Goal: Task Accomplishment & Management: Manage account settings

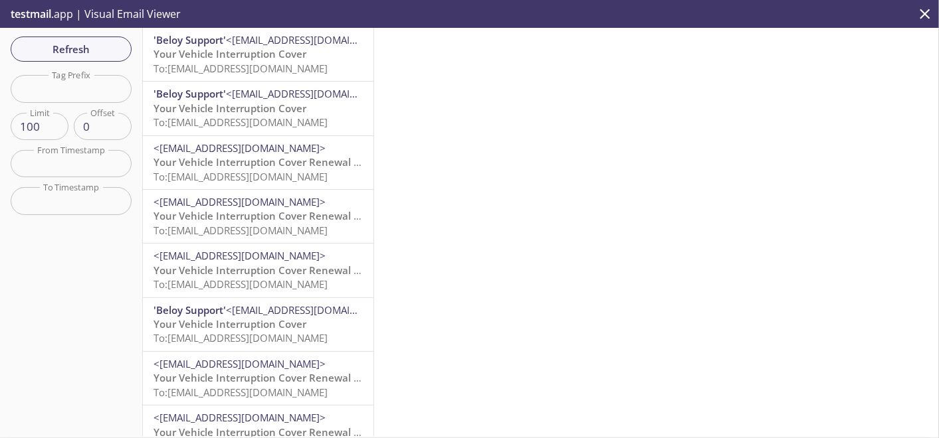
click at [221, 126] on span "To: [EMAIL_ADDRESS][DOMAIN_NAME]" at bounding box center [240, 122] width 174 height 13
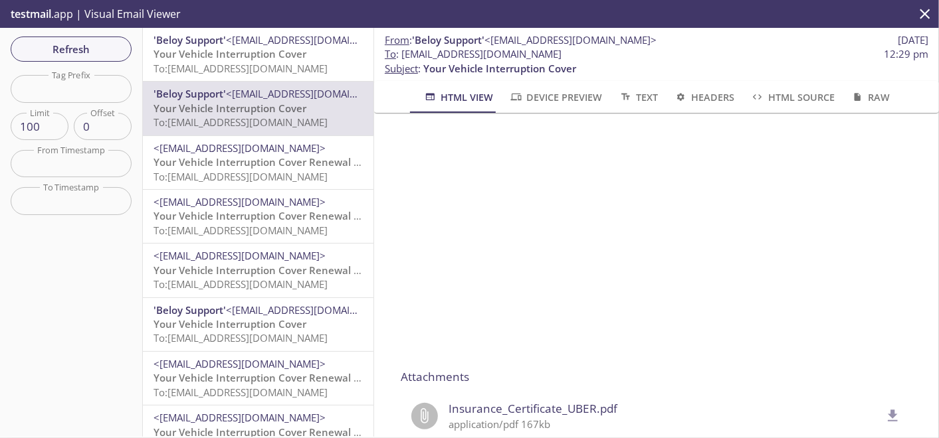
scroll to position [959, 0]
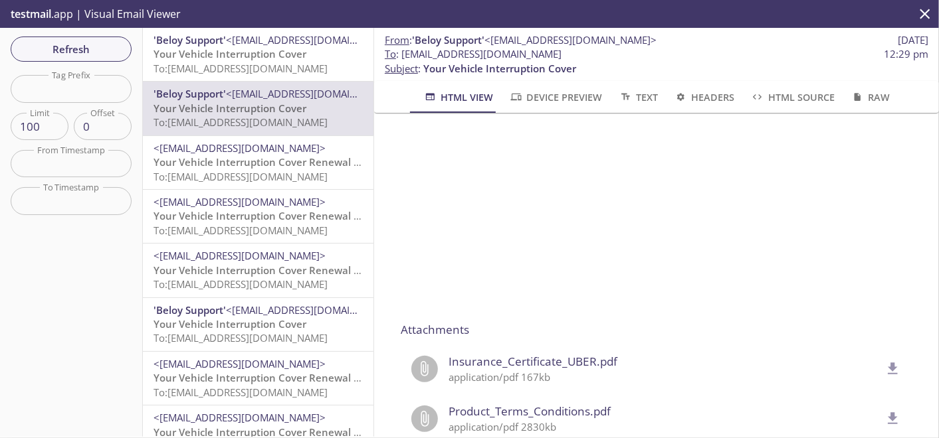
click at [527, 368] on span "Insurance_Certificate_UBER.pdf" at bounding box center [664, 361] width 432 height 17
click at [570, 363] on span "Insurance_Certificate_UBER.pdf" at bounding box center [664, 361] width 432 height 17
click at [888, 363] on icon "delete" at bounding box center [893, 369] width 10 height 12
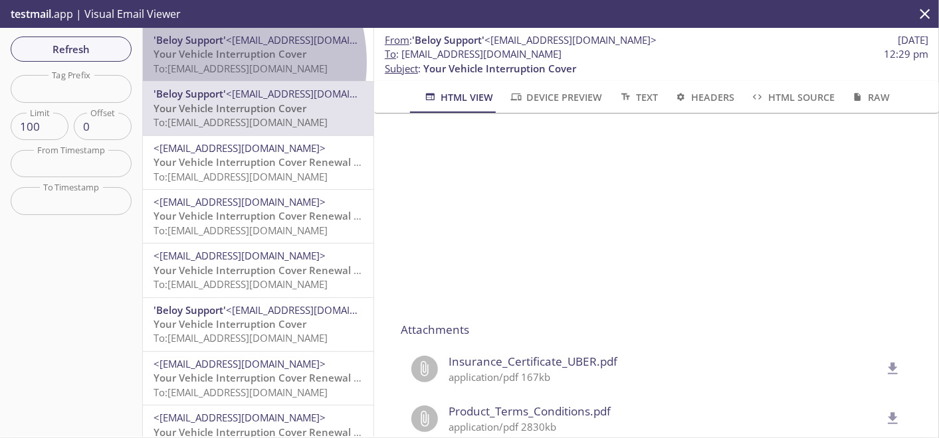
click at [202, 62] on span "To: [EMAIL_ADDRESS][DOMAIN_NAME]" at bounding box center [240, 68] width 174 height 13
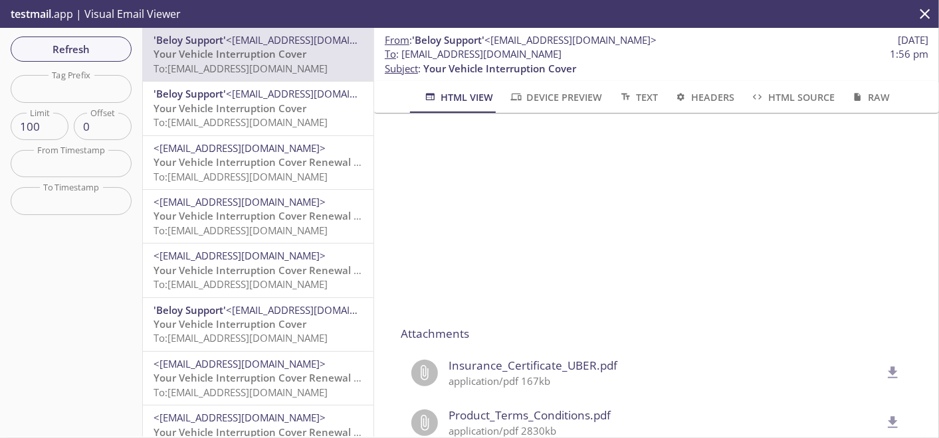
scroll to position [1033, 0]
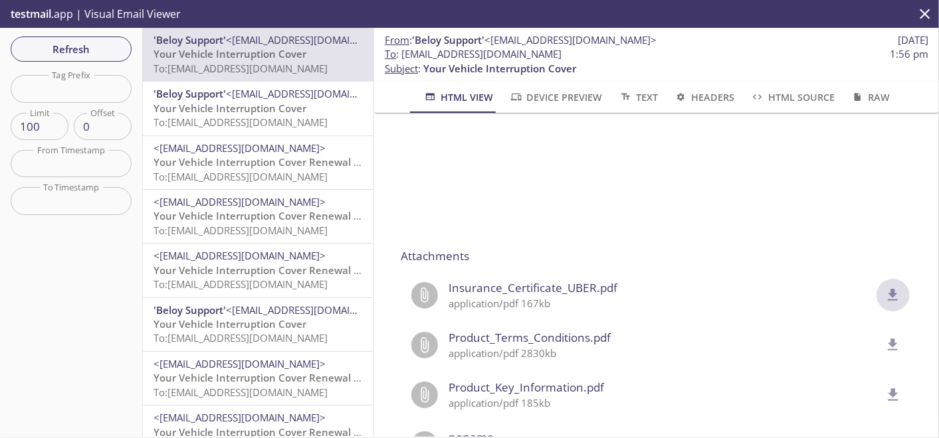
click at [884, 291] on icon "delete" at bounding box center [892, 295] width 17 height 17
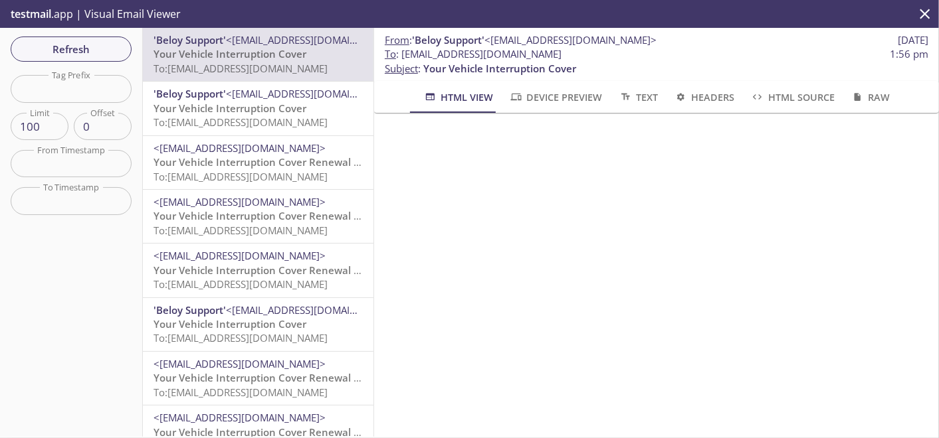
scroll to position [590, 0]
drag, startPoint x: 615, startPoint y: 58, endPoint x: 402, endPoint y: 57, distance: 213.2
click at [402, 57] on span "To : [EMAIL_ADDRESS][DOMAIN_NAME] 1:56 pm" at bounding box center [656, 54] width 543 height 14
copy span "[EMAIL_ADDRESS][DOMAIN_NAME]"
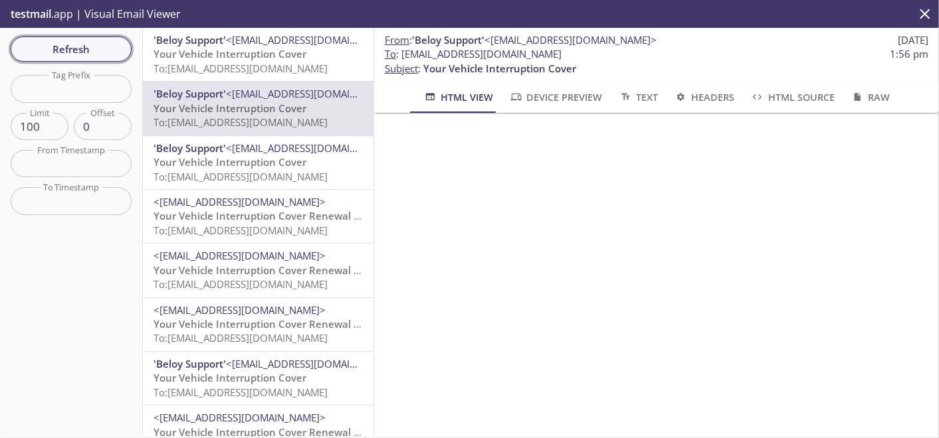
click at [86, 51] on span "Refresh" at bounding box center [71, 49] width 100 height 17
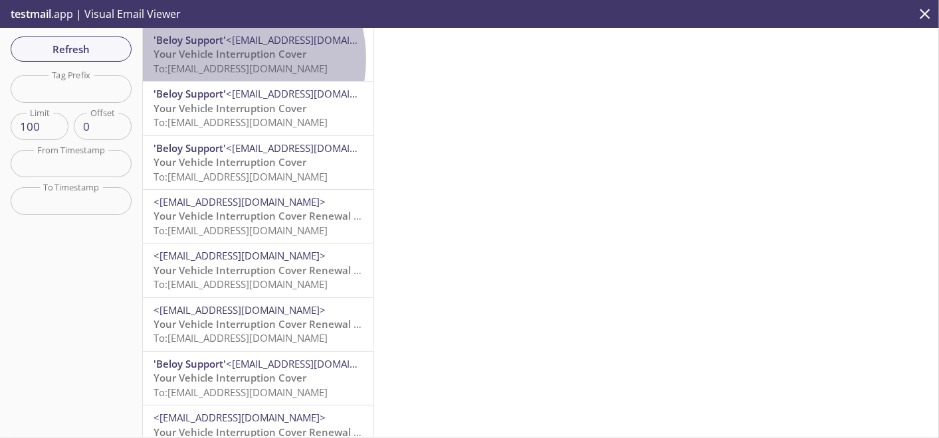
click at [225, 59] on span "Your Vehicle Interruption Cover" at bounding box center [229, 53] width 153 height 13
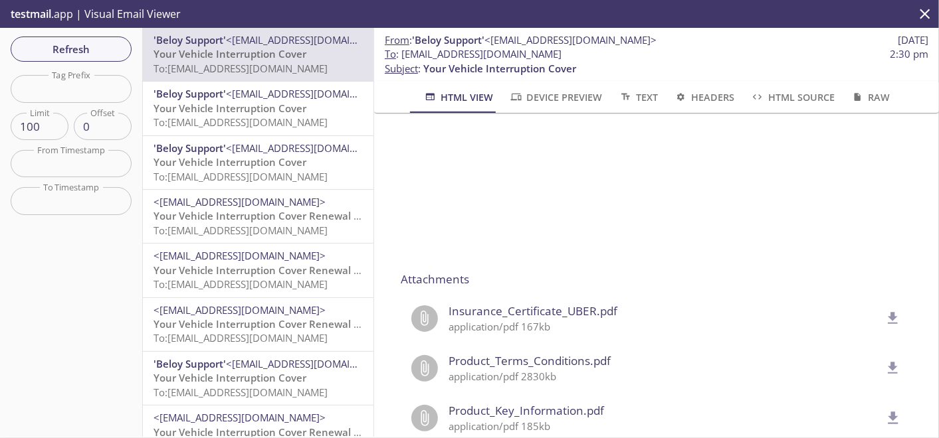
scroll to position [1107, 0]
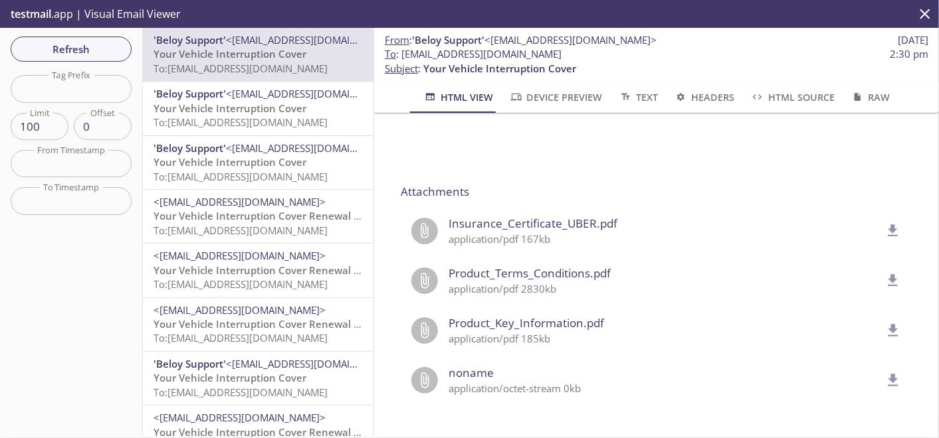
click at [516, 221] on span "Insurance_Certificate_UBER.pdf" at bounding box center [664, 223] width 432 height 17
click at [884, 223] on icon "delete" at bounding box center [892, 231] width 17 height 17
click at [114, 47] on span "Refresh" at bounding box center [71, 49] width 100 height 17
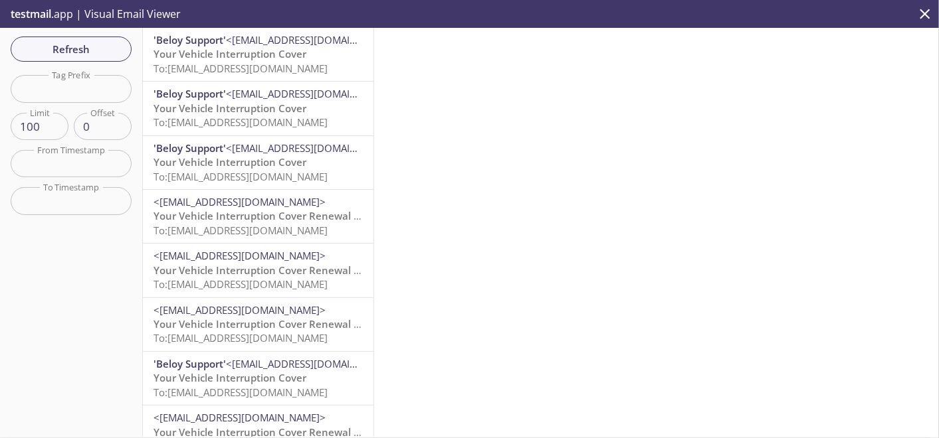
click at [286, 67] on span "To: [EMAIL_ADDRESS][DOMAIN_NAME]" at bounding box center [240, 68] width 174 height 13
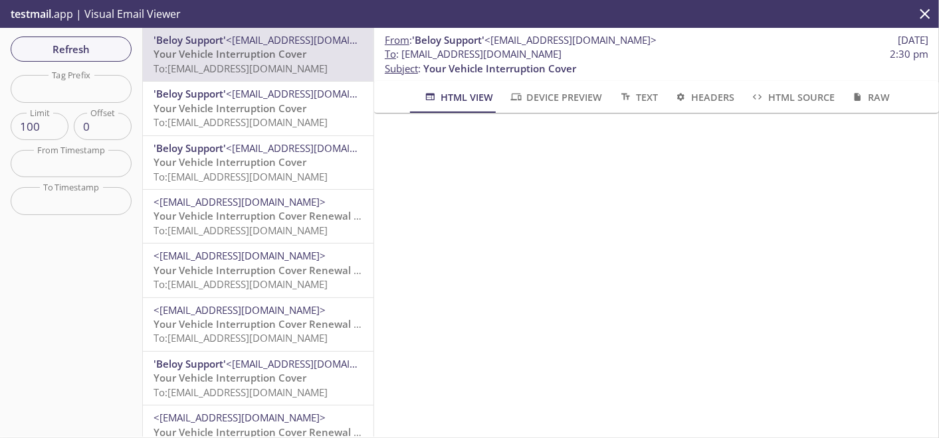
scroll to position [516, 0]
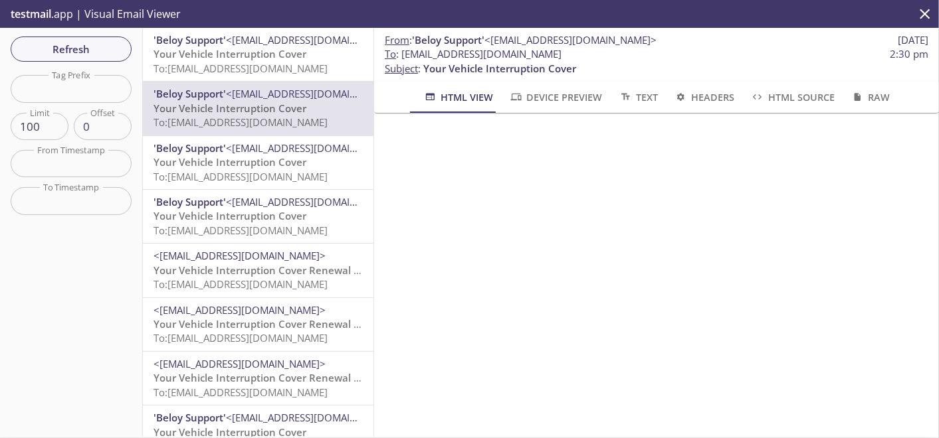
click at [94, 48] on span "Refresh" at bounding box center [71, 49] width 100 height 17
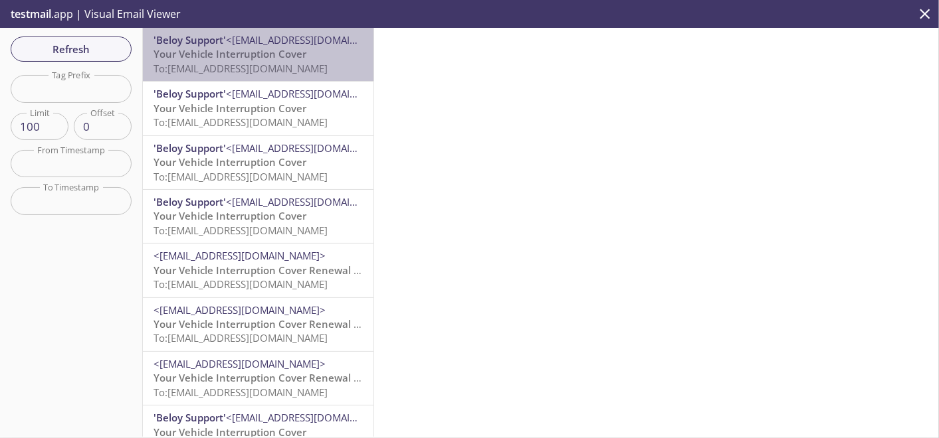
click at [267, 57] on span "Your Vehicle Interruption Cover" at bounding box center [229, 53] width 153 height 13
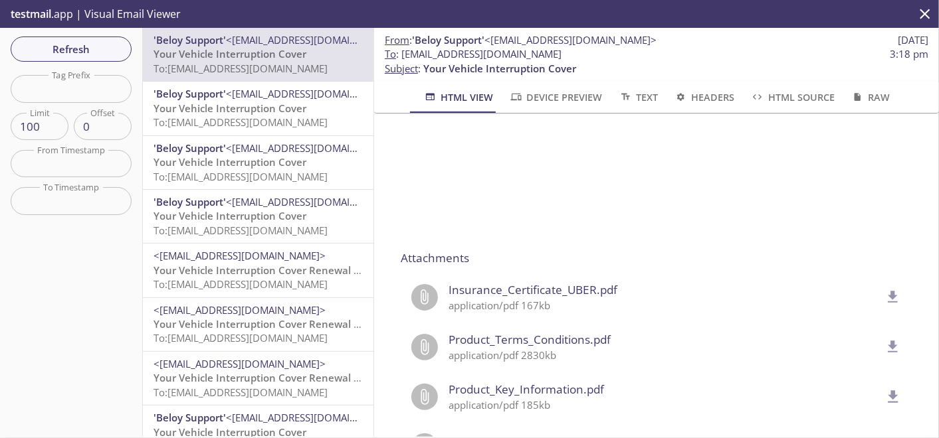
click at [535, 293] on span "Insurance_Certificate_UBER.pdf" at bounding box center [664, 290] width 432 height 17
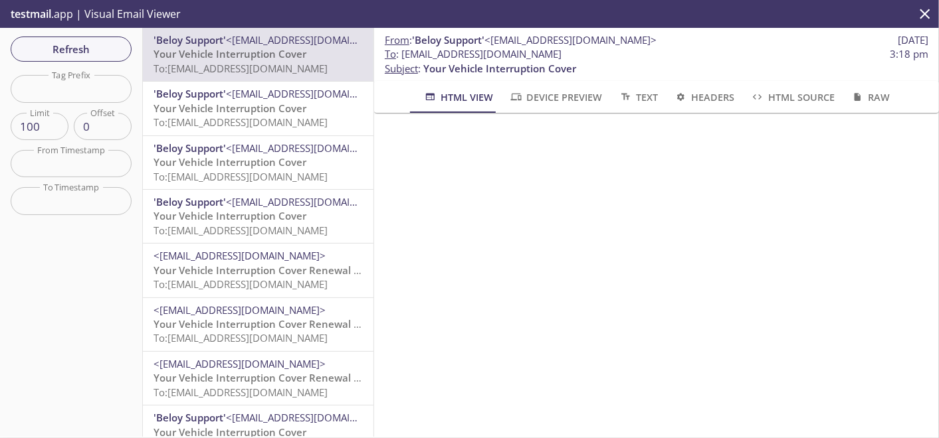
scroll to position [516, 0]
click at [83, 51] on span "Refresh" at bounding box center [71, 49] width 100 height 17
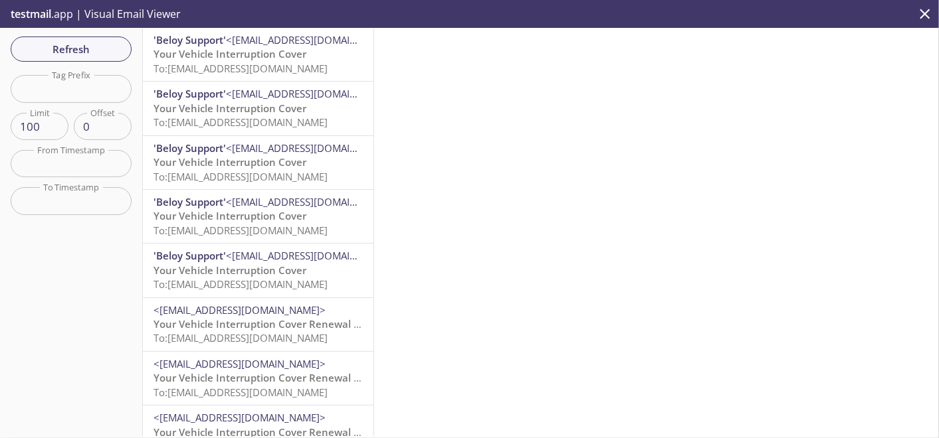
click at [248, 62] on span "To: [EMAIL_ADDRESS][DOMAIN_NAME]" at bounding box center [240, 68] width 174 height 13
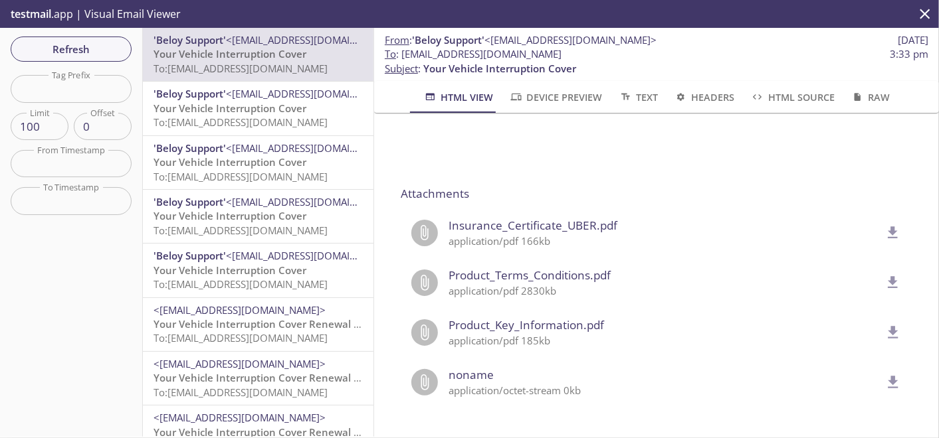
scroll to position [1109, 0]
click at [884, 223] on icon "delete" at bounding box center [892, 231] width 17 height 17
click at [78, 43] on span "Refresh" at bounding box center [71, 49] width 100 height 17
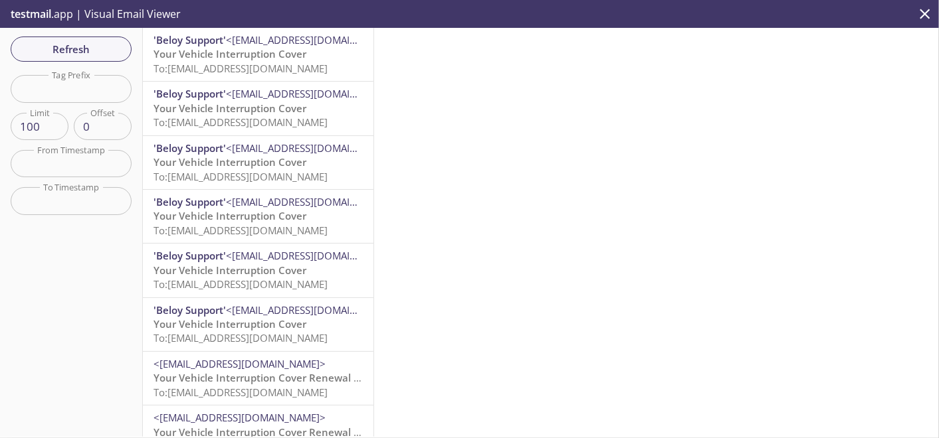
click at [256, 63] on span "To: [EMAIL_ADDRESS][DOMAIN_NAME]" at bounding box center [240, 68] width 174 height 13
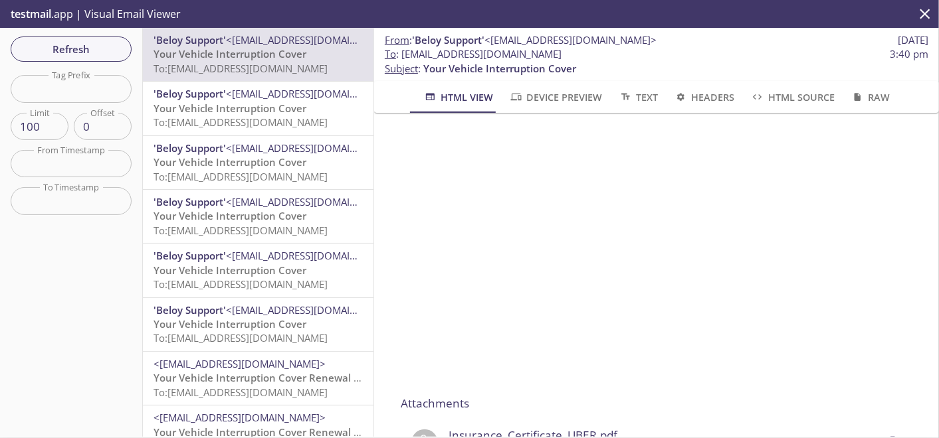
scroll to position [1033, 0]
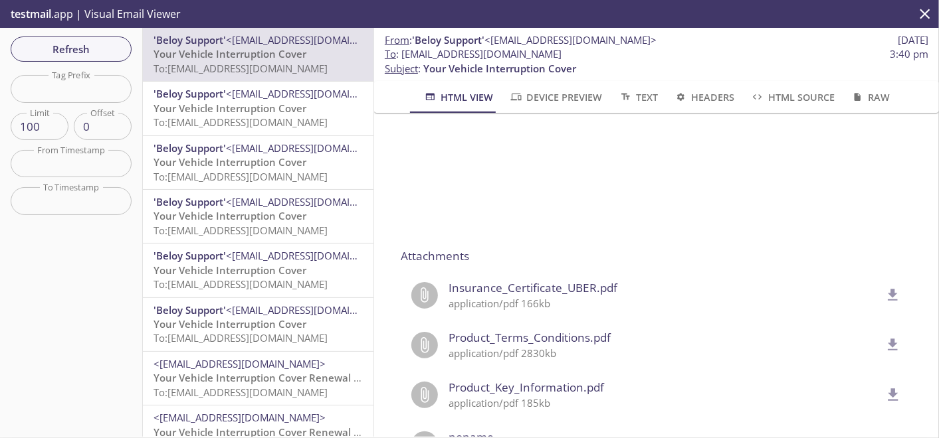
click at [884, 292] on icon "delete" at bounding box center [892, 295] width 17 height 17
